Goal: Transaction & Acquisition: Download file/media

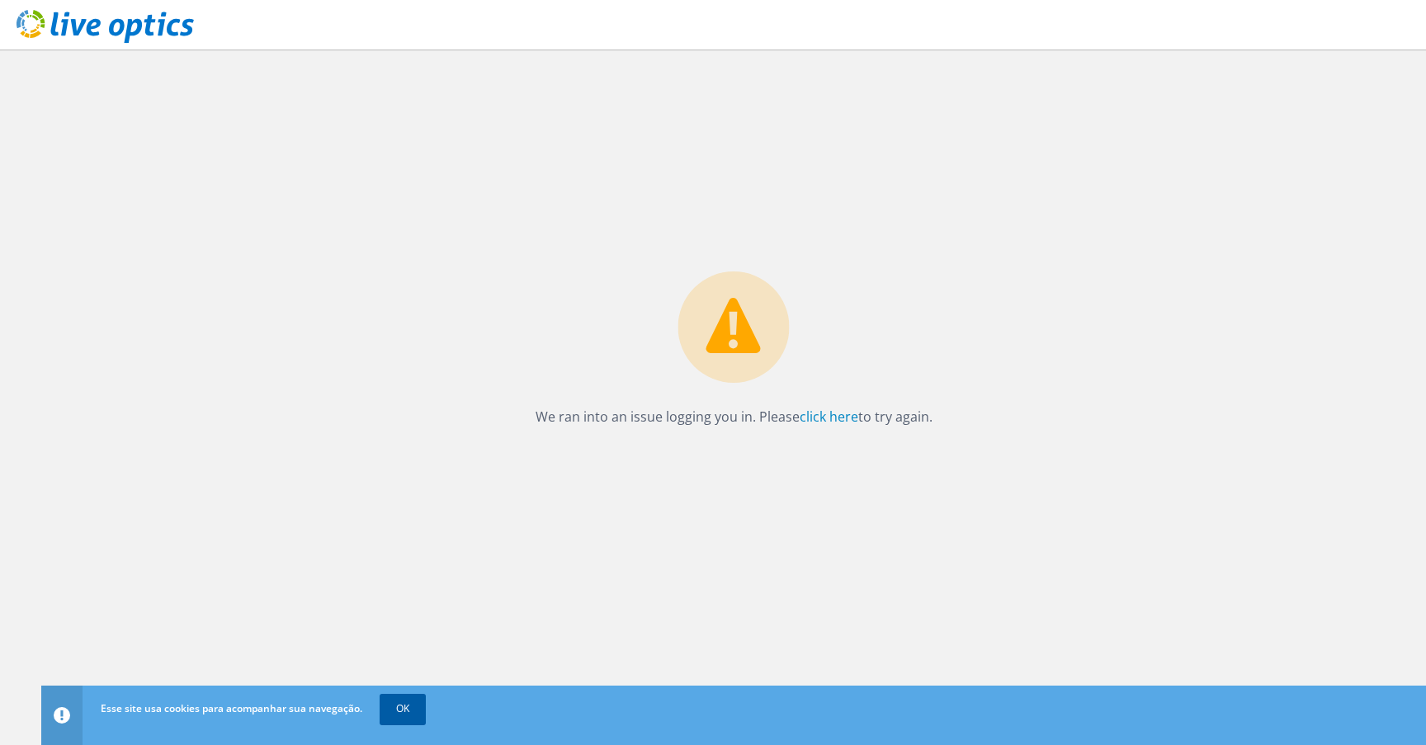
click at [404, 714] on link "OK" at bounding box center [403, 709] width 46 height 30
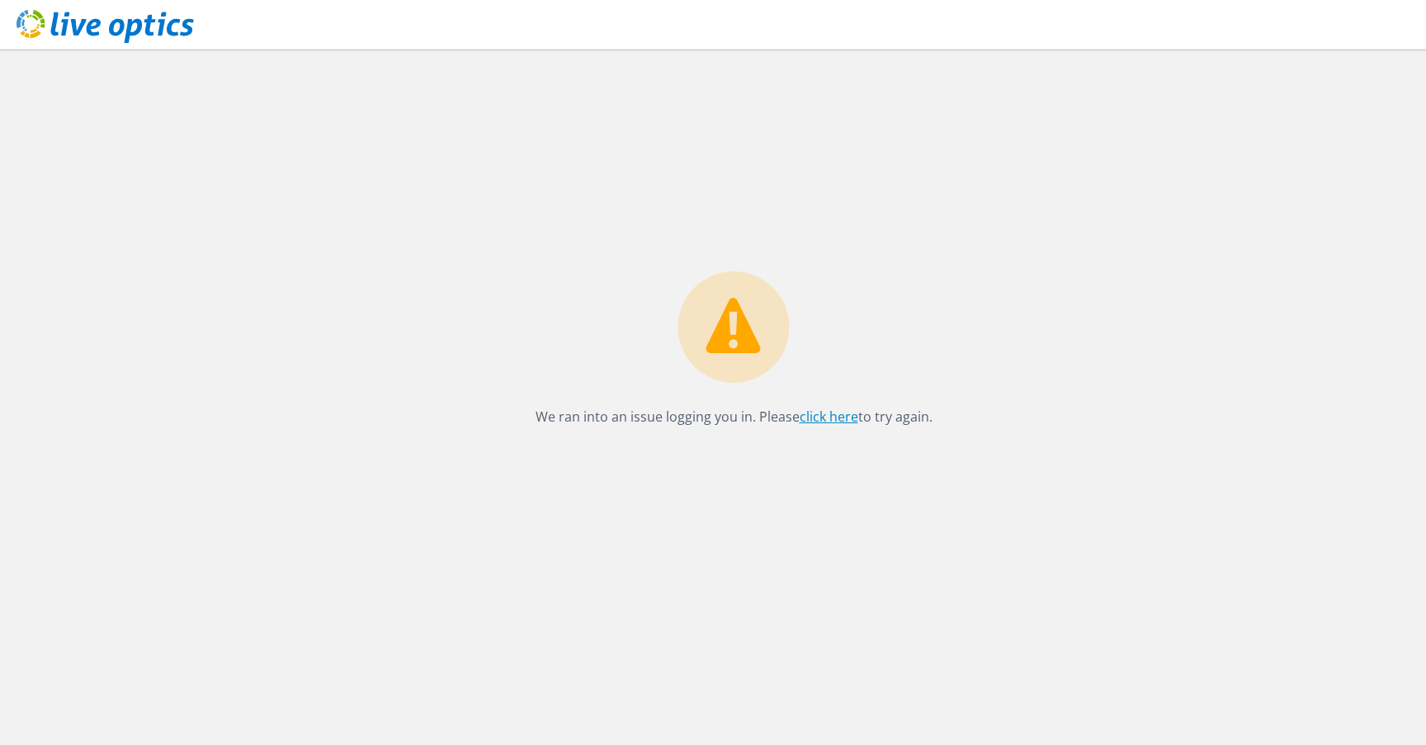
click at [839, 422] on link "click here" at bounding box center [829, 417] width 59 height 18
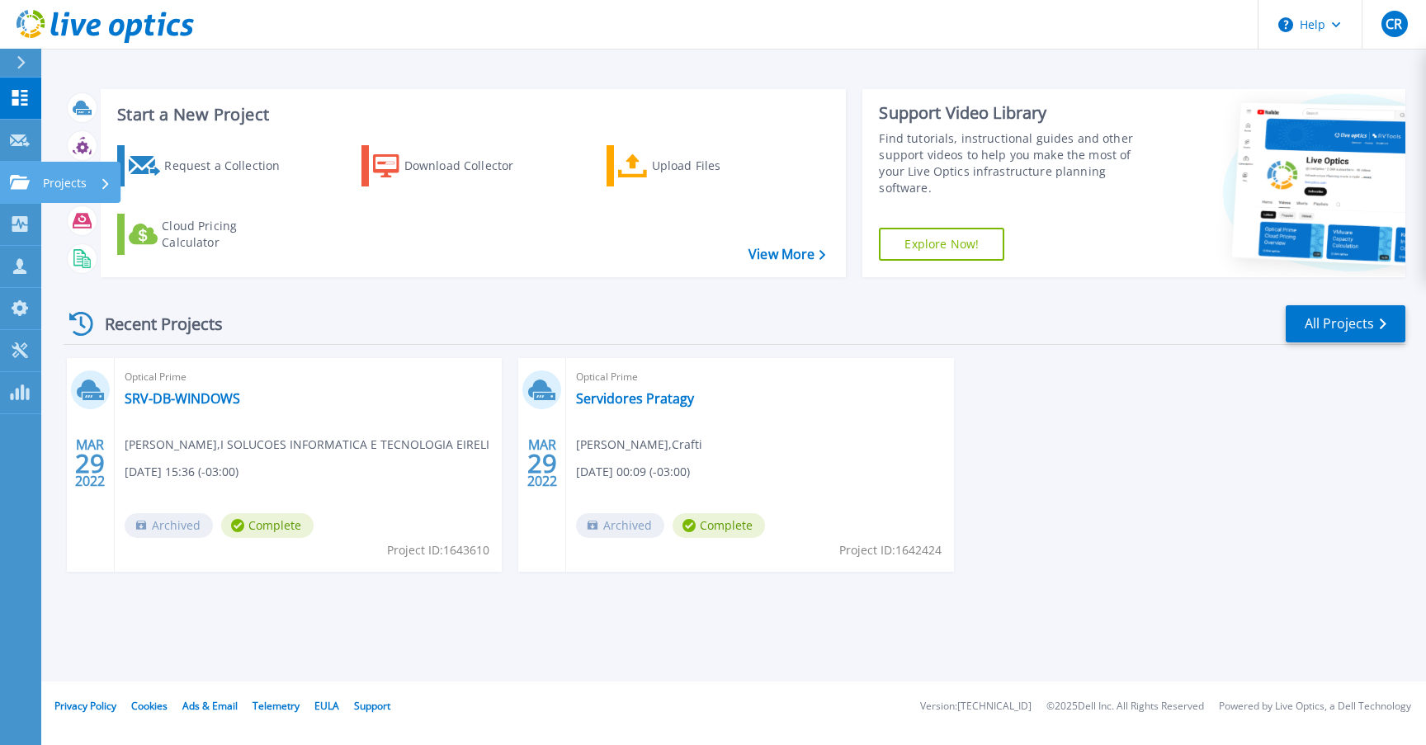
click at [31, 175] on div "Projects" at bounding box center [48, 182] width 77 height 15
click at [310, 196] on div "Request a Collection Download Collector Upload Files Cloud Pricing Calculator" at bounding box center [471, 200] width 734 height 137
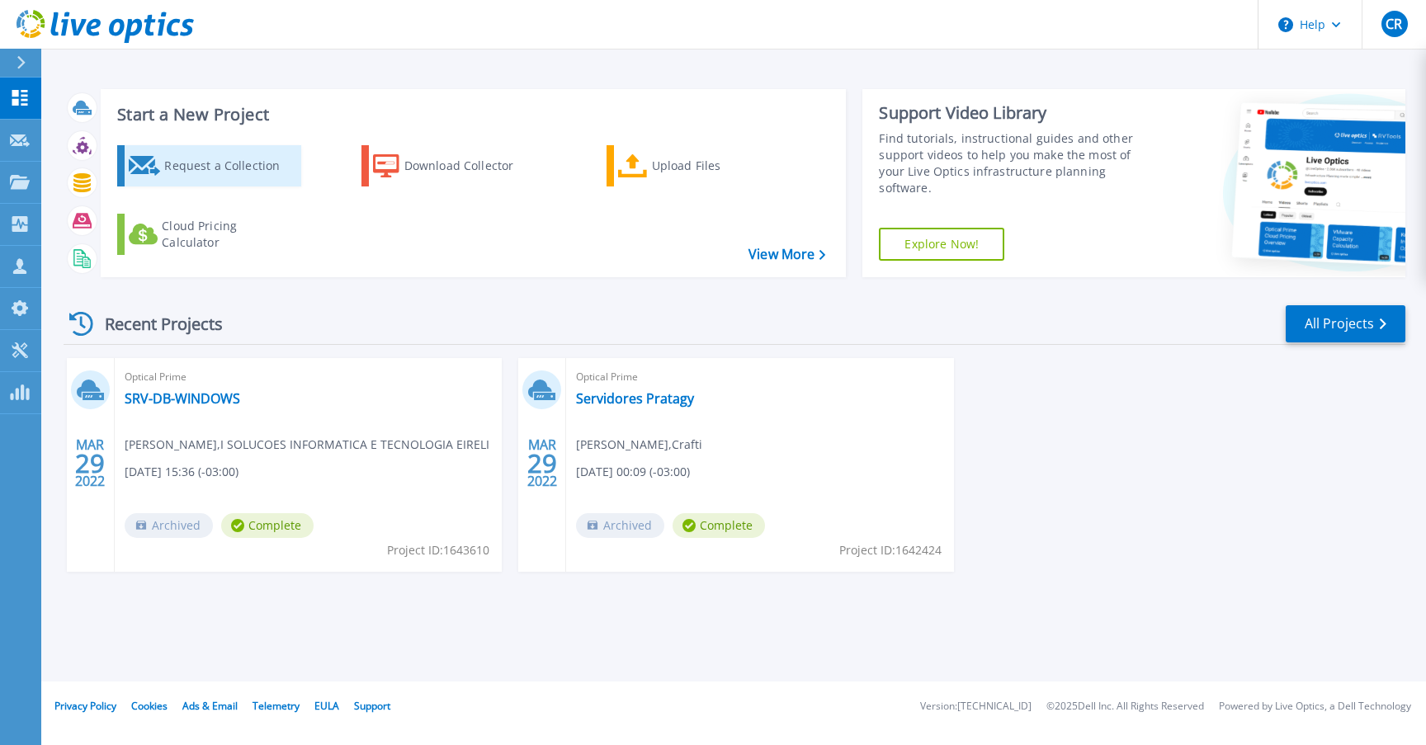
click at [213, 165] on div "Request a Collection" at bounding box center [230, 165] width 132 height 33
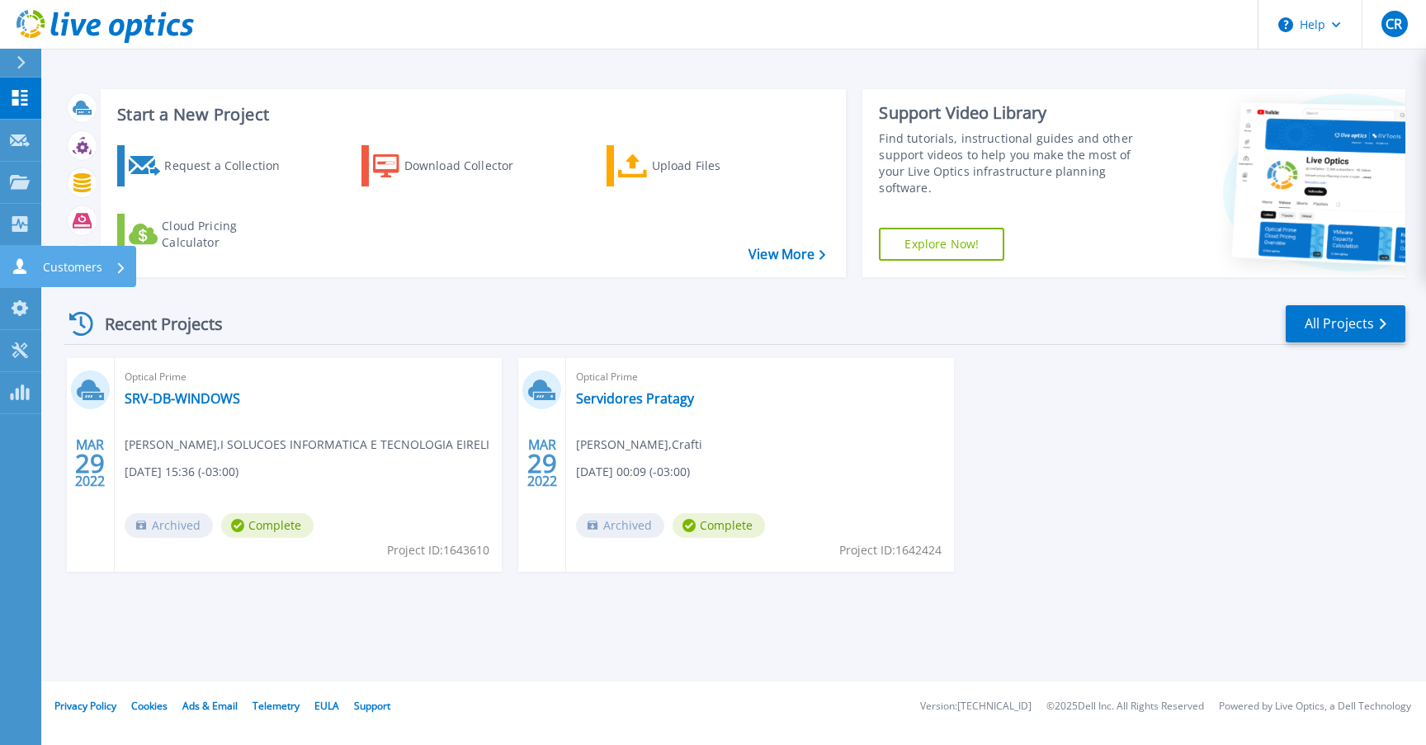
click at [100, 257] on p "Customers" at bounding box center [72, 267] width 59 height 43
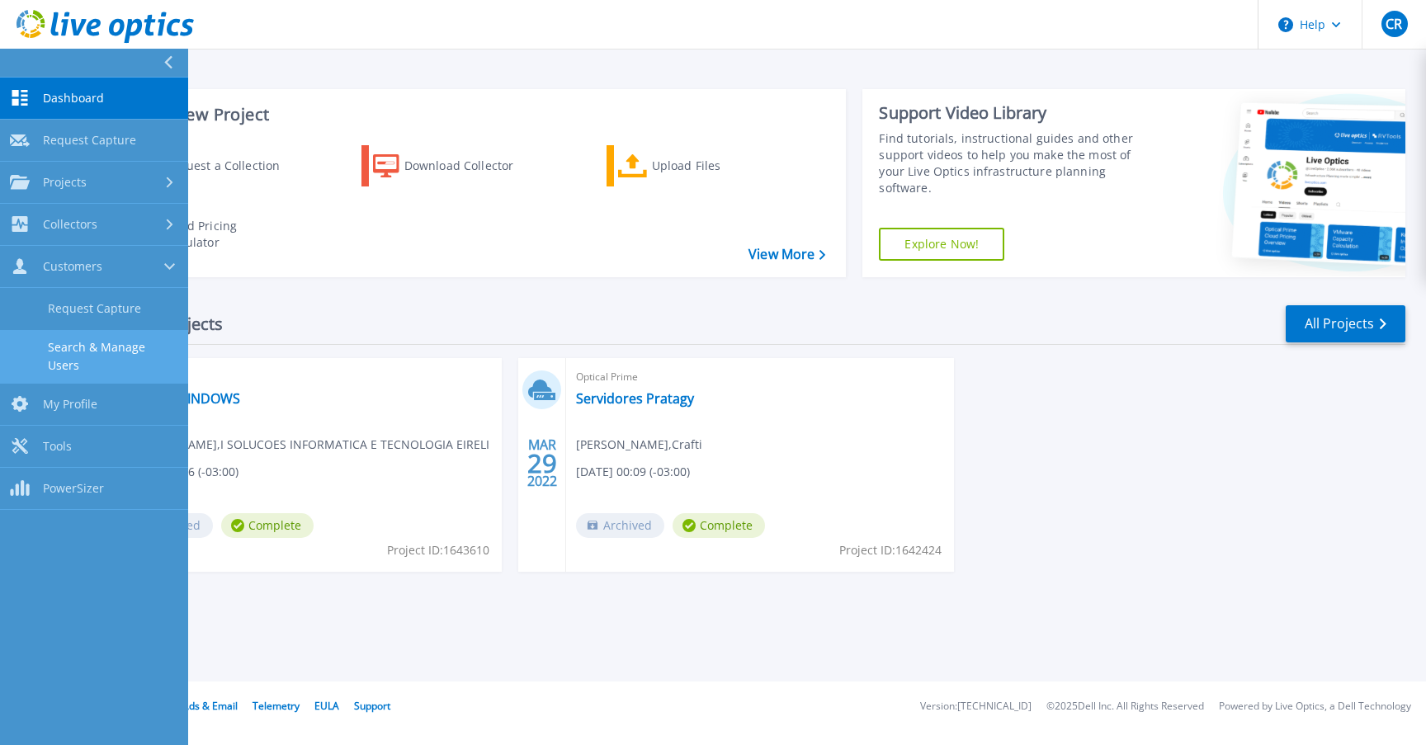
click at [140, 356] on link "Search & Manage Users" at bounding box center [94, 356] width 188 height 53
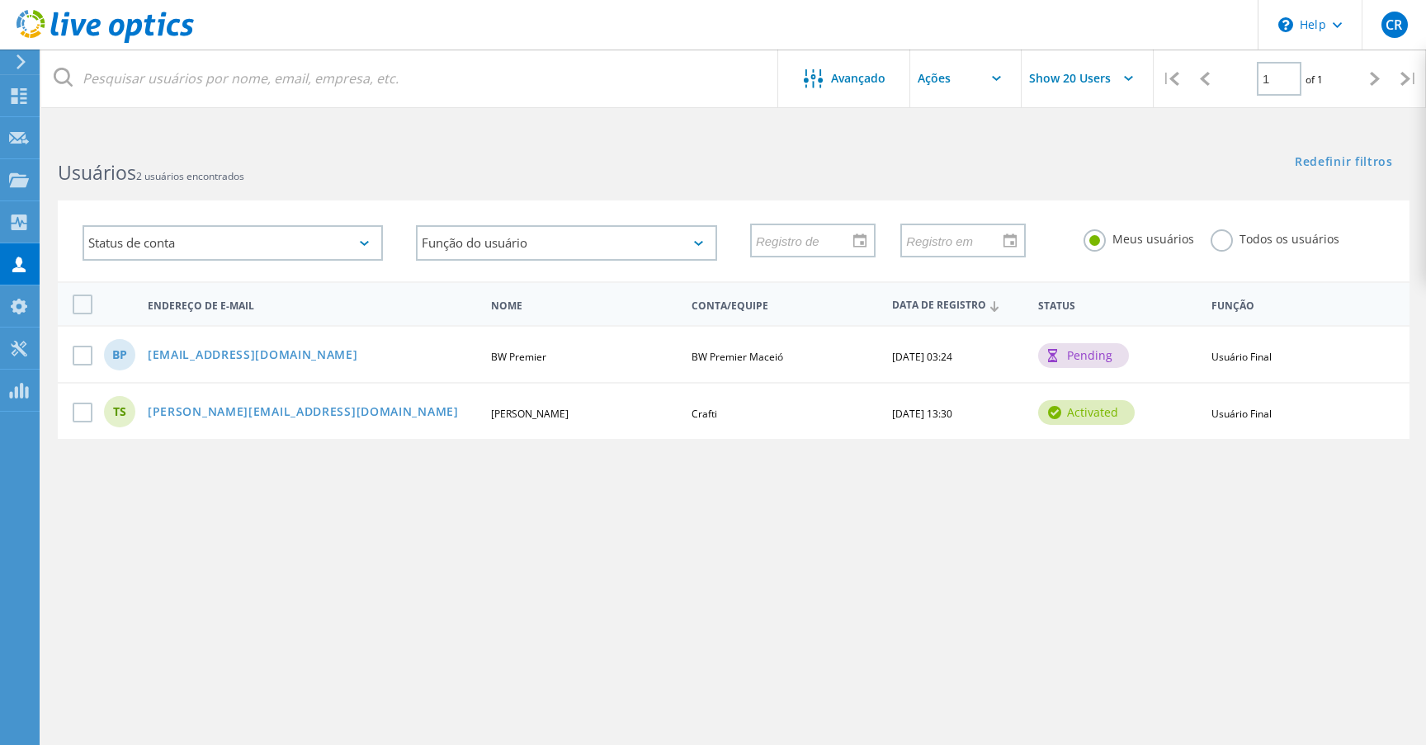
click at [22, 63] on use at bounding box center [21, 61] width 9 height 15
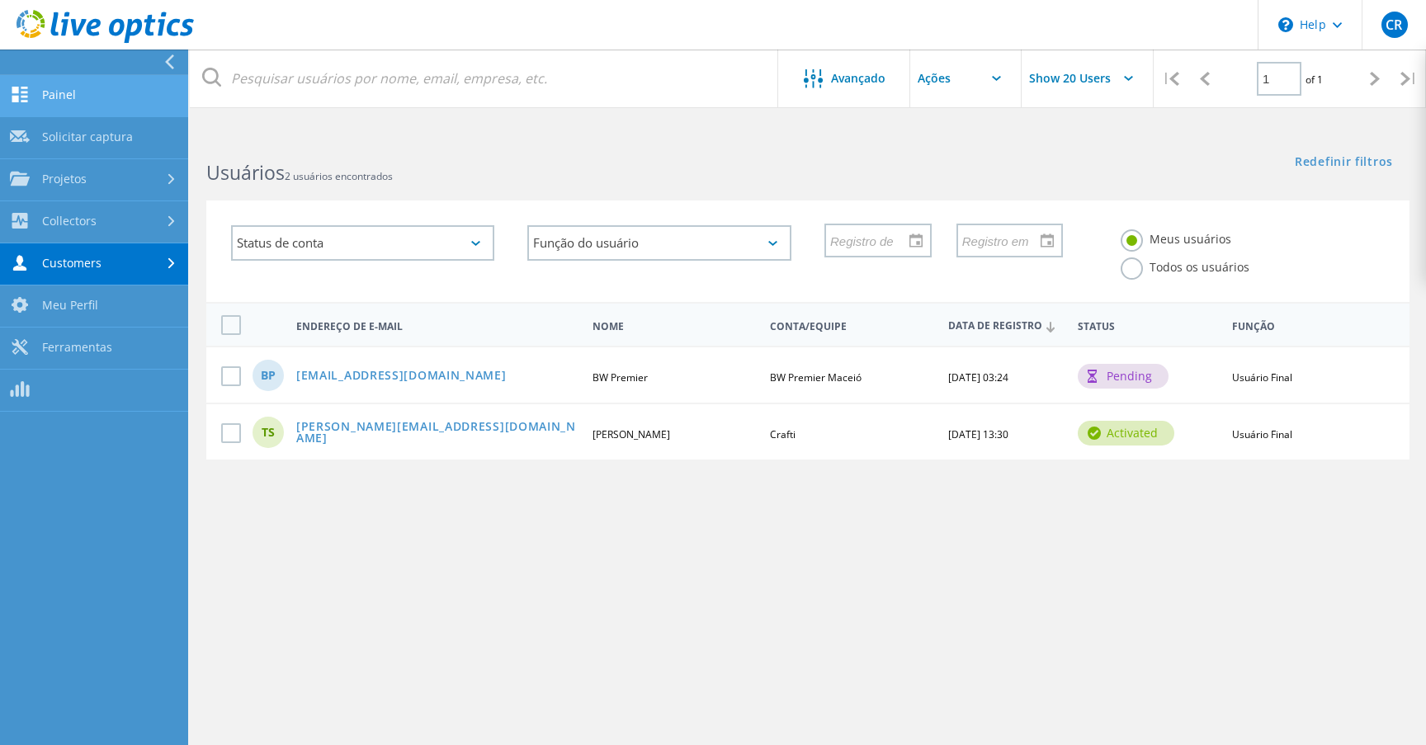
click at [49, 89] on link "Painel" at bounding box center [94, 96] width 188 height 42
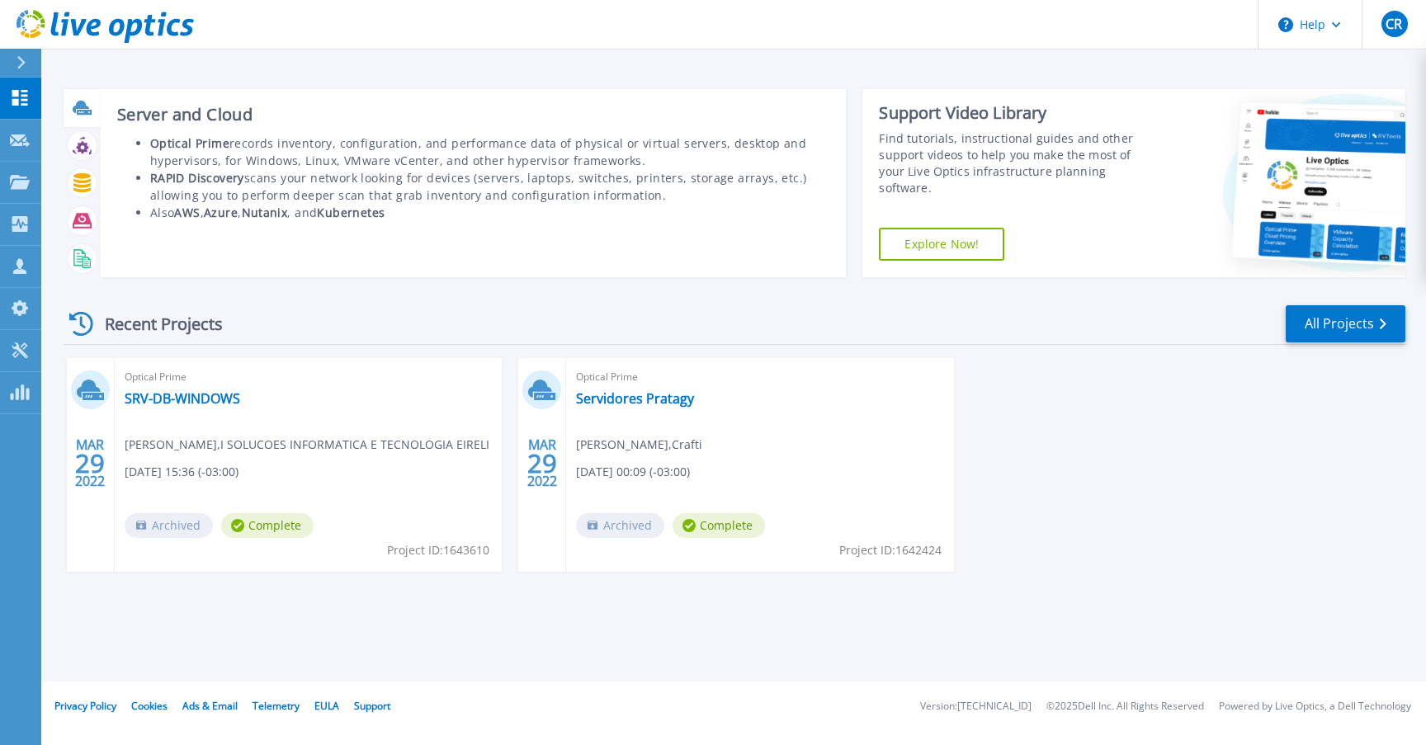
click at [86, 116] on icon at bounding box center [82, 107] width 19 height 19
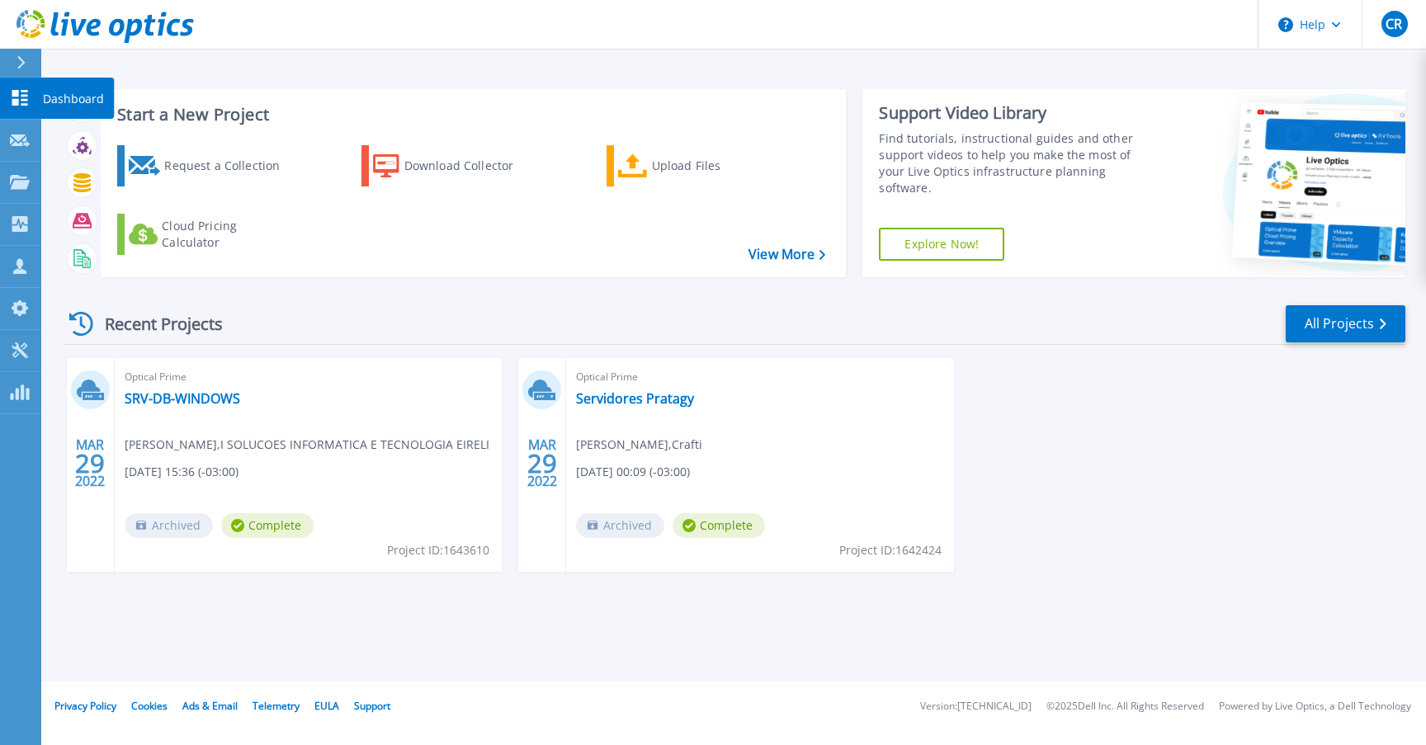
click at [19, 101] on icon at bounding box center [20, 98] width 20 height 16
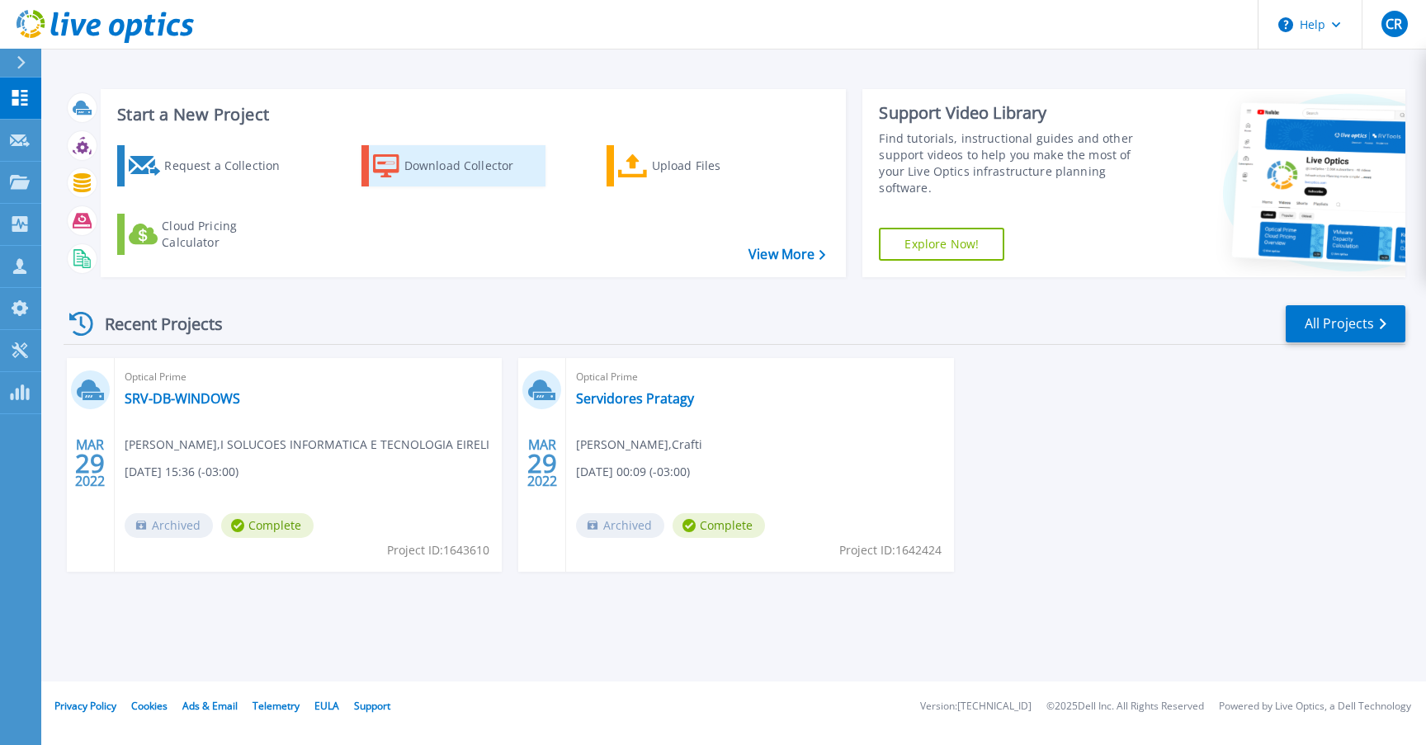
click at [474, 163] on div "Download Collector" at bounding box center [470, 165] width 132 height 33
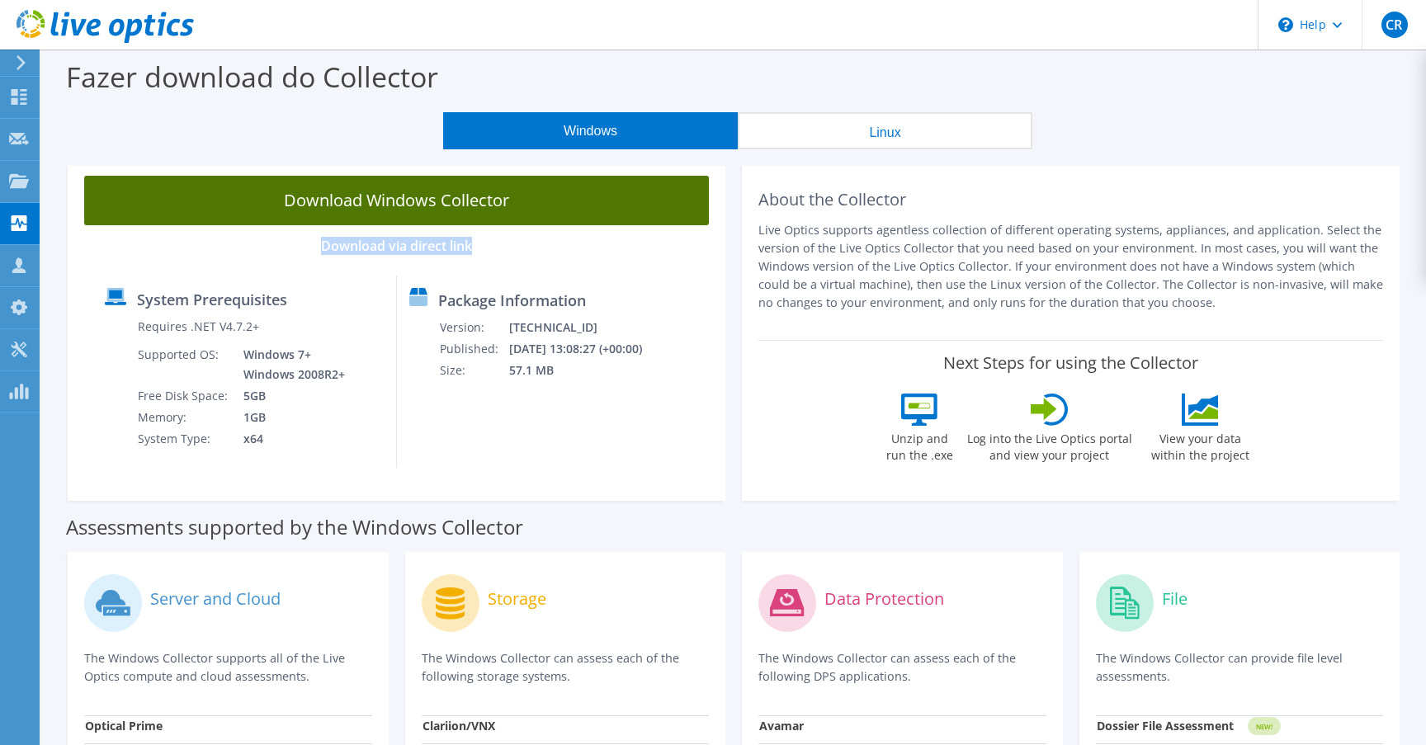
click at [451, 200] on link "Download Windows Collector" at bounding box center [396, 201] width 625 height 50
